Goal: Contribute content

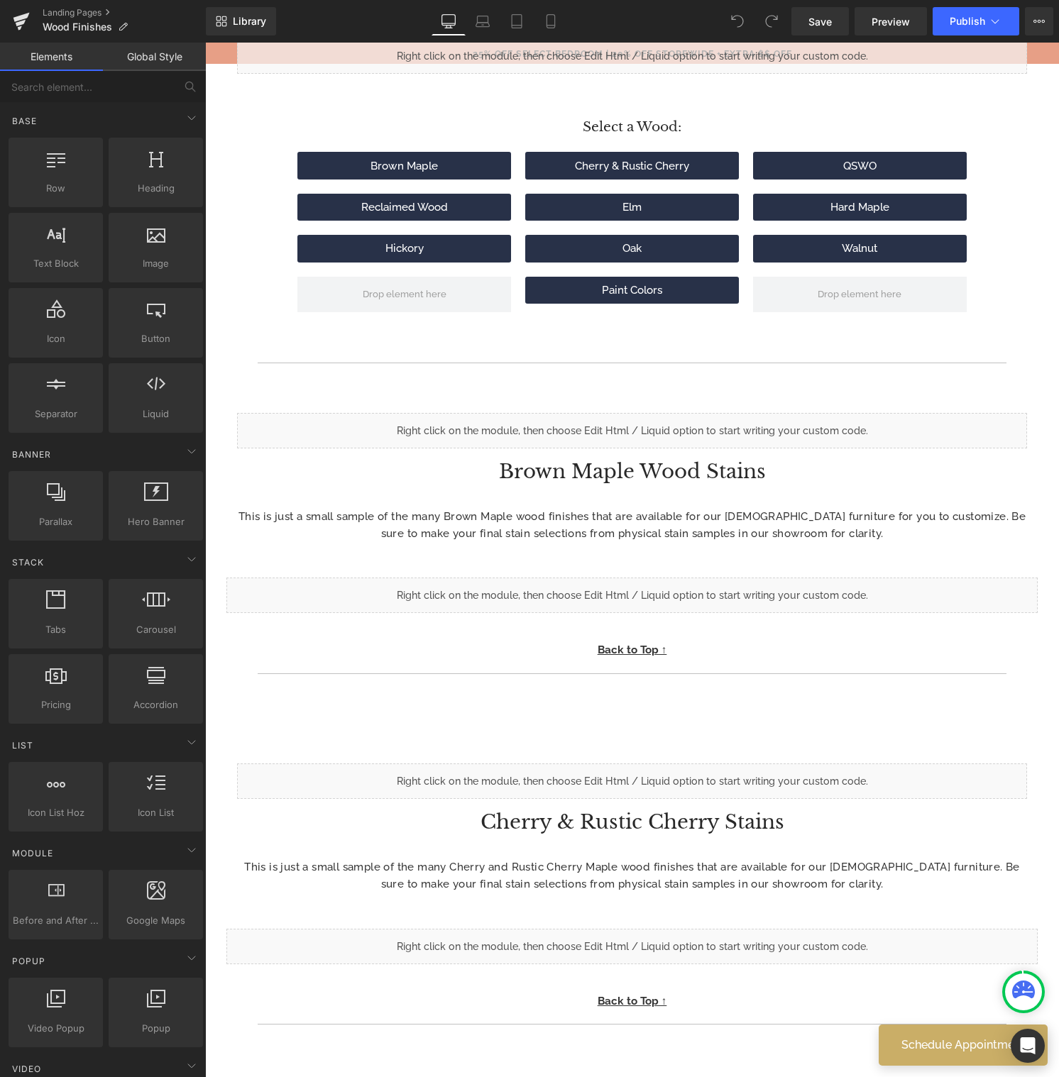
scroll to position [778, 0]
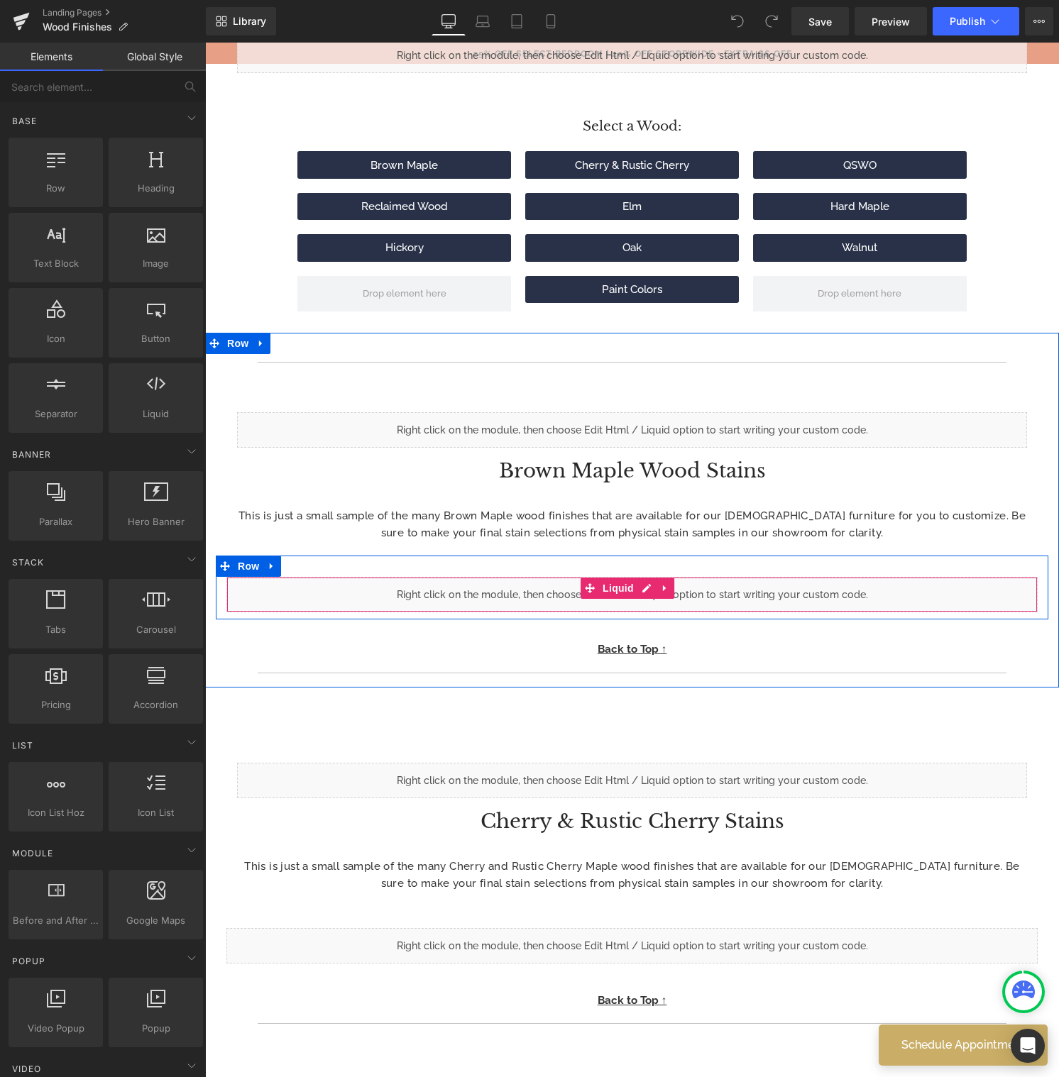
click at [649, 586] on div "Liquid" at bounding box center [631, 594] width 811 height 35
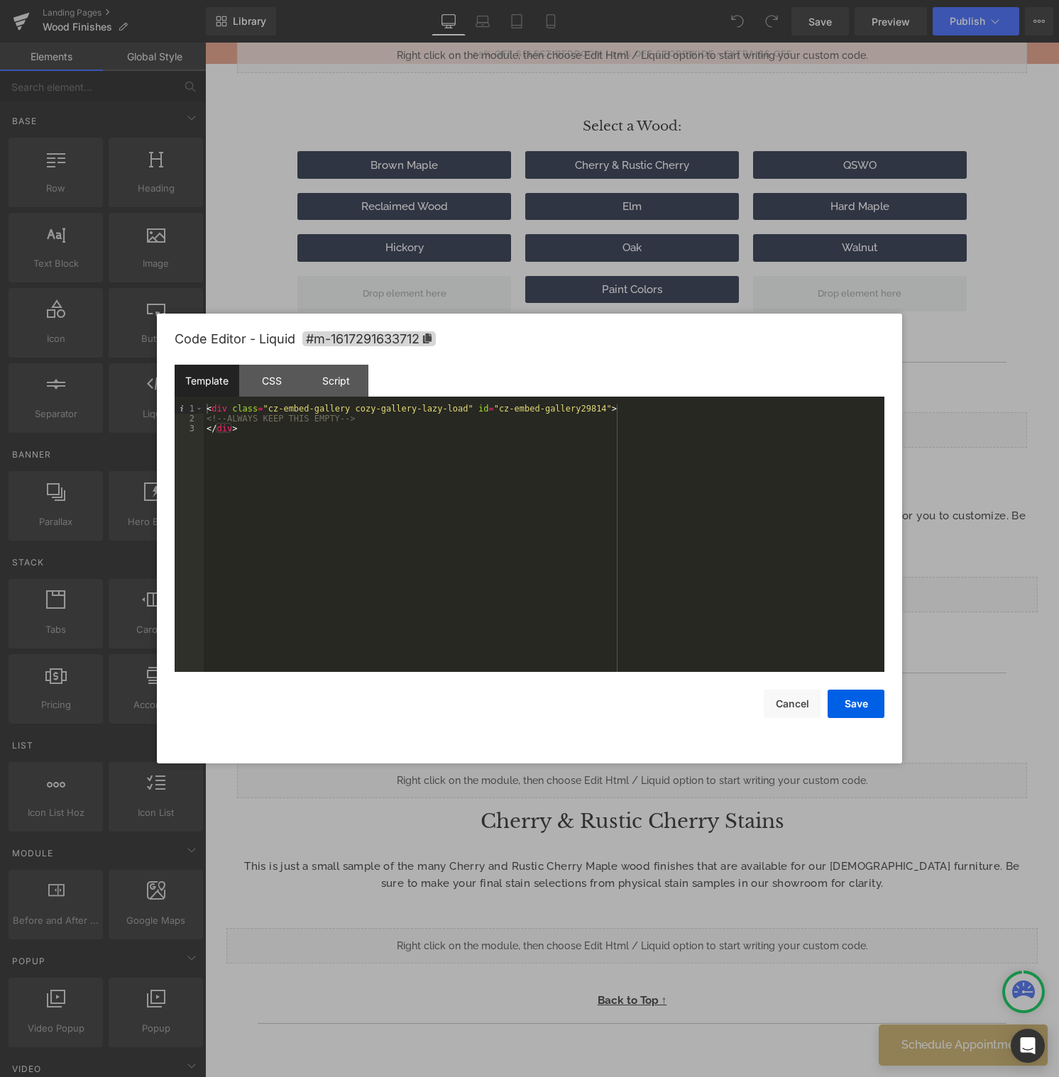
drag, startPoint x: 236, startPoint y: 418, endPoint x: 194, endPoint y: 421, distance: 41.3
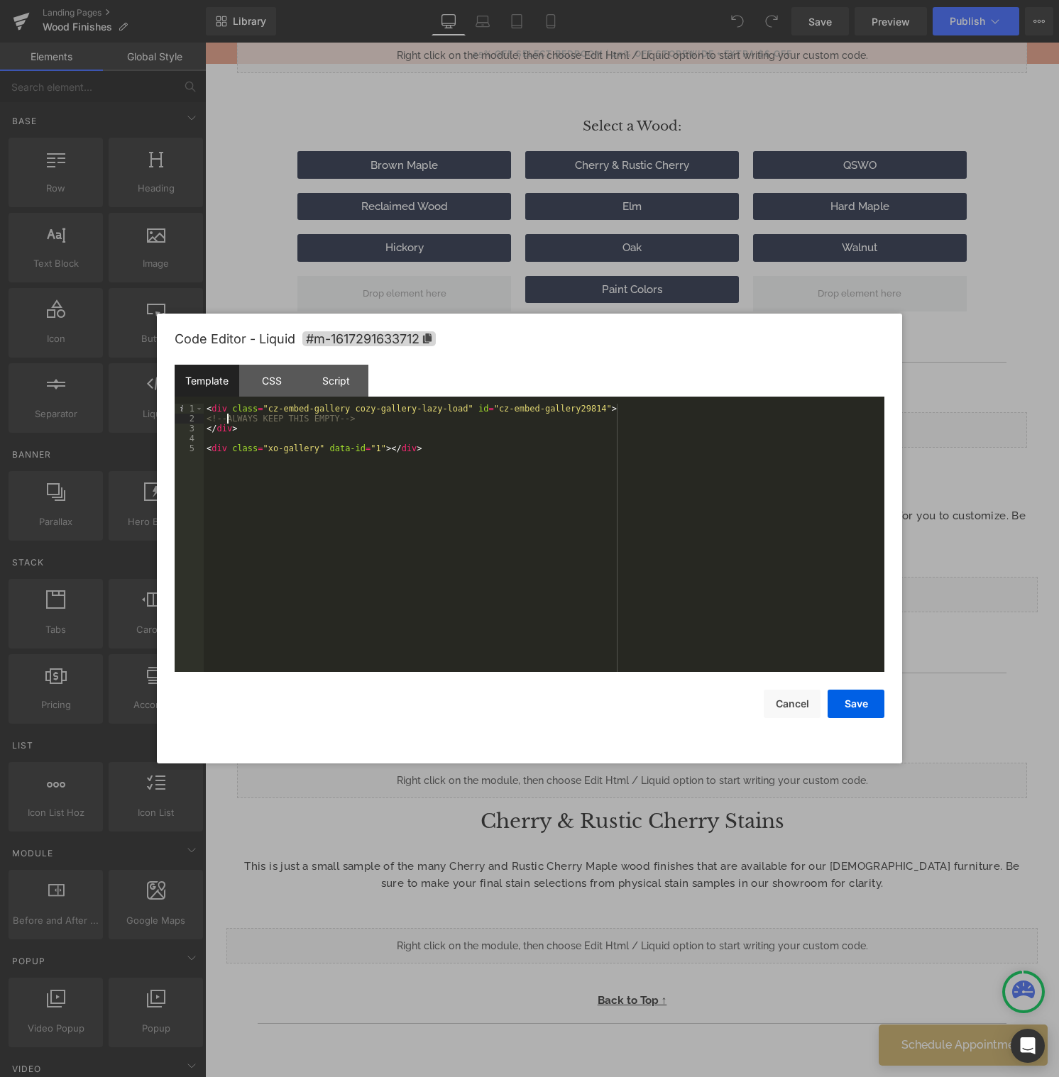
drag, startPoint x: 228, startPoint y: 418, endPoint x: 199, endPoint y: 419, distance: 29.1
drag, startPoint x: 349, startPoint y: 417, endPoint x: 379, endPoint y: 420, distance: 29.9
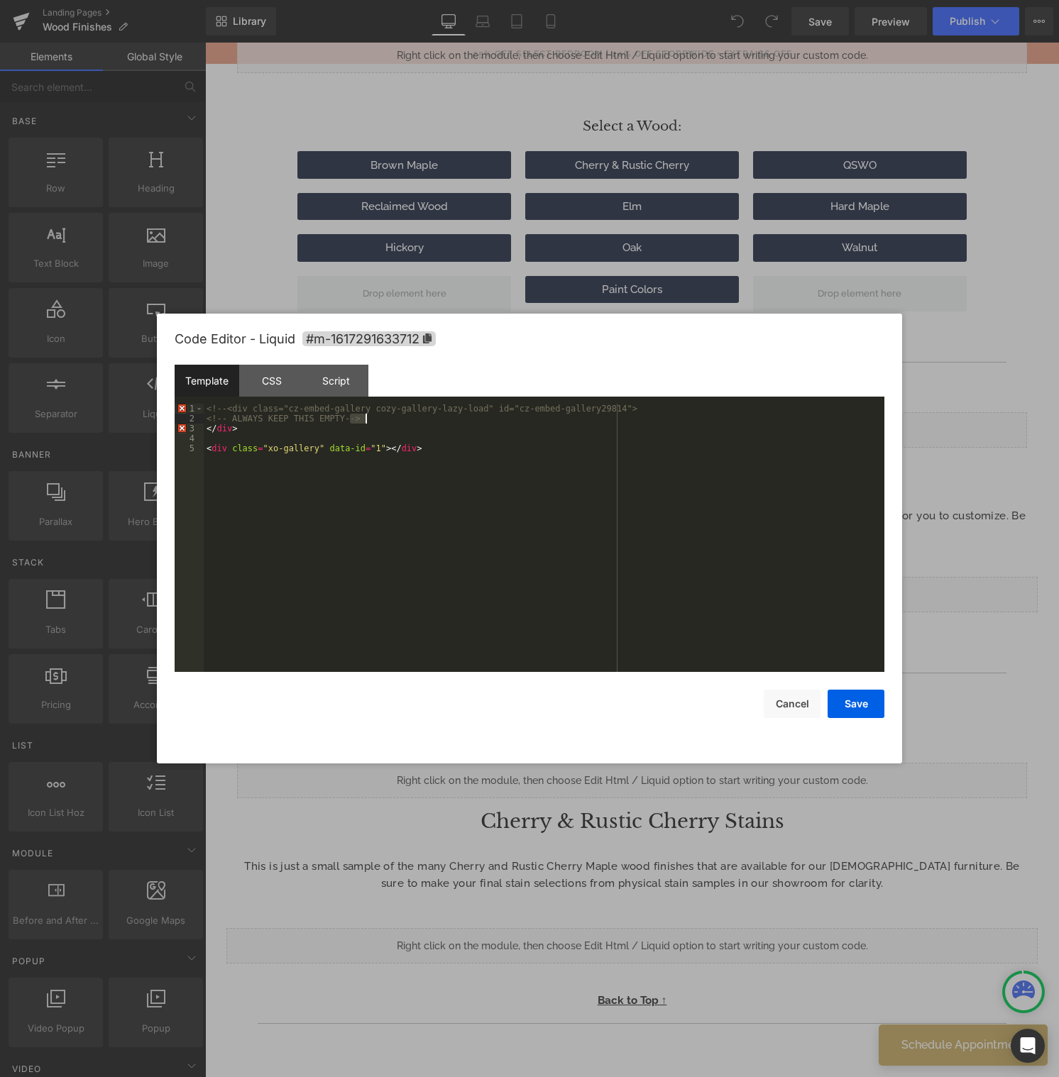
drag, startPoint x: 352, startPoint y: 416, endPoint x: 387, endPoint y: 417, distance: 34.8
drag, startPoint x: 226, startPoint y: 418, endPoint x: 193, endPoint y: 419, distance: 33.4
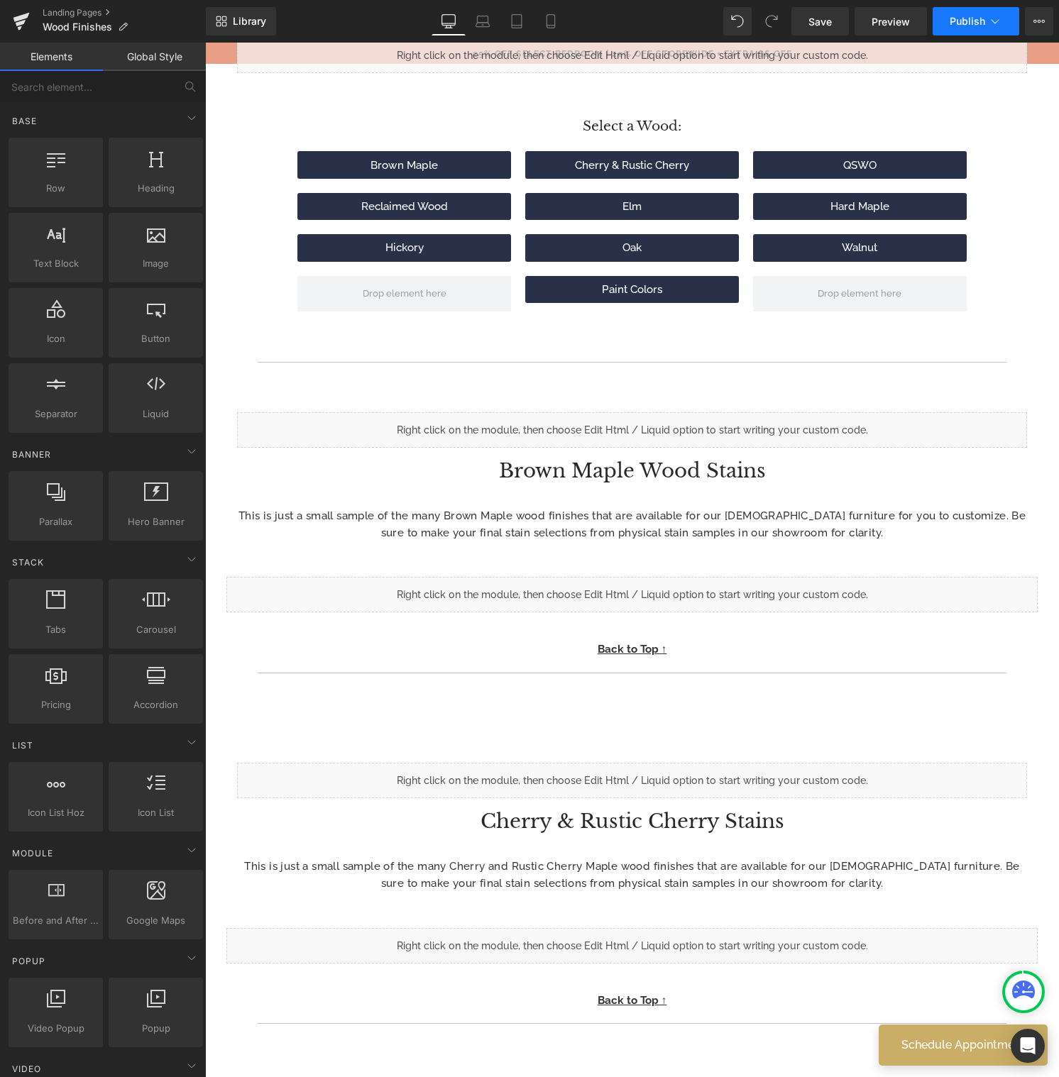
click at [964, 18] on span "Publish" at bounding box center [966, 21] width 35 height 11
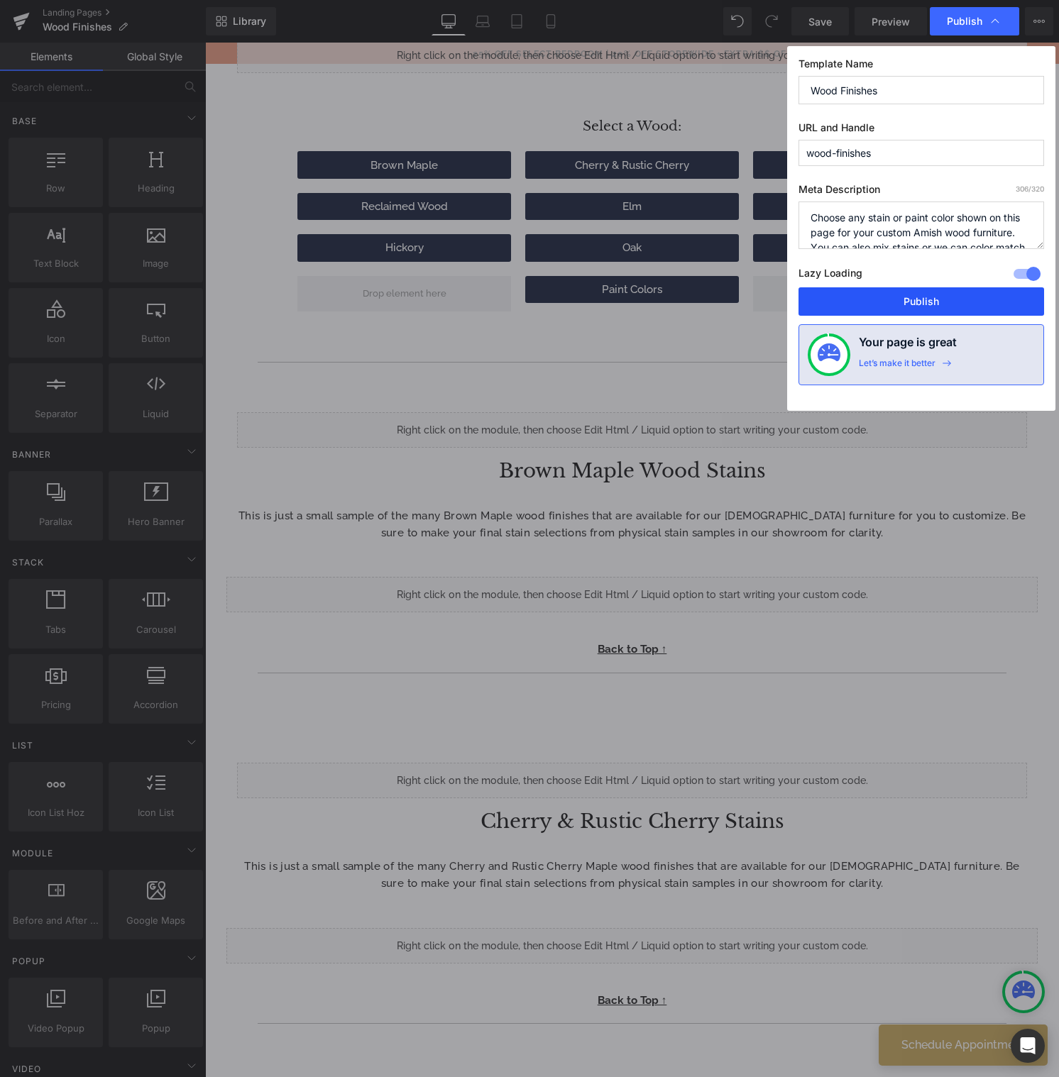
click at [920, 299] on button "Publish" at bounding box center [921, 301] width 246 height 28
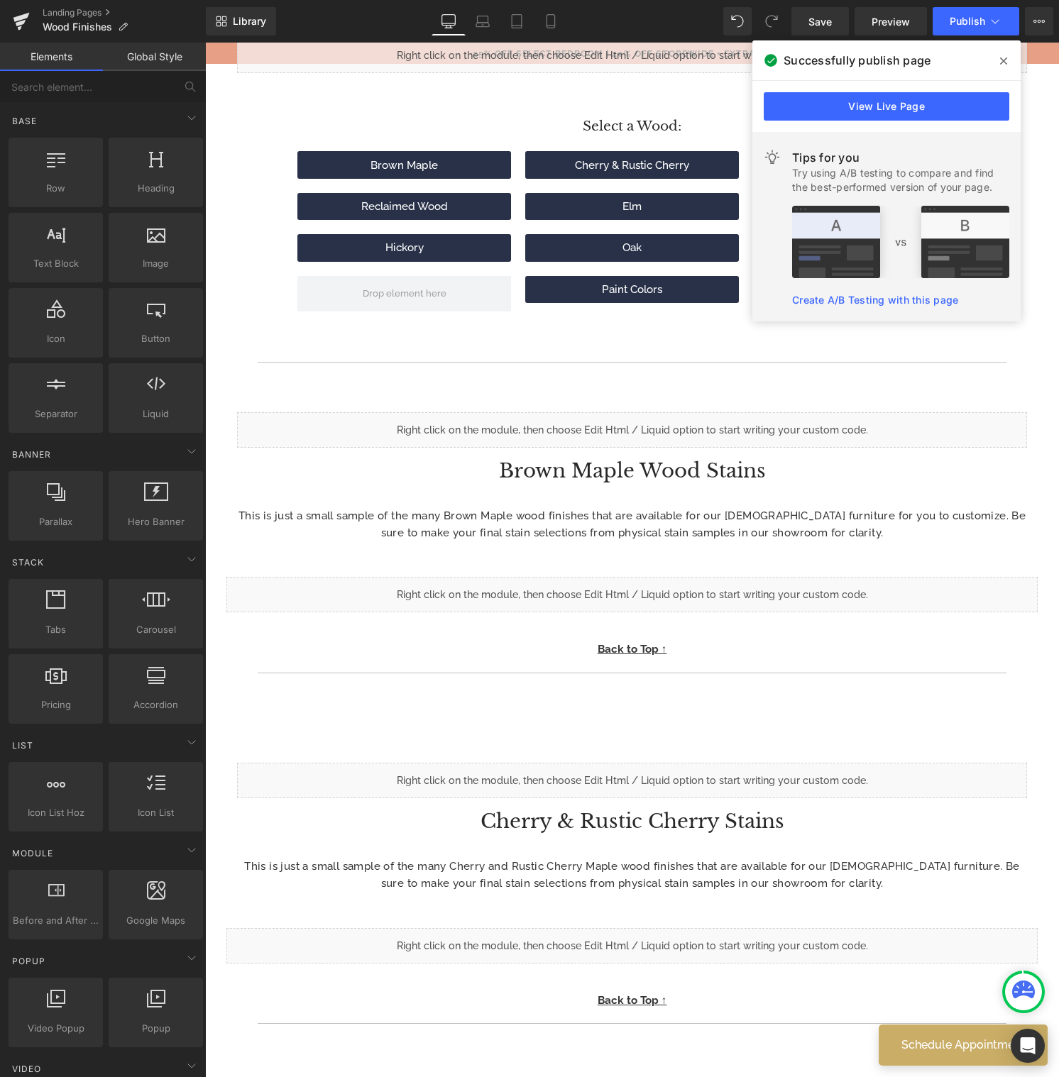
click at [1007, 60] on span at bounding box center [1003, 61] width 23 height 23
